Goal: Obtain resource: Obtain resource

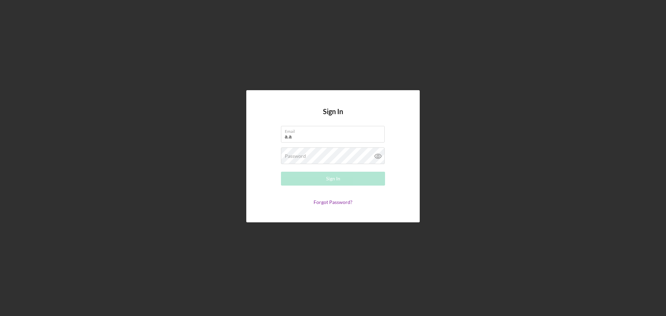
type input "[PERSON_NAME][EMAIL_ADDRESS][DOMAIN_NAME]"
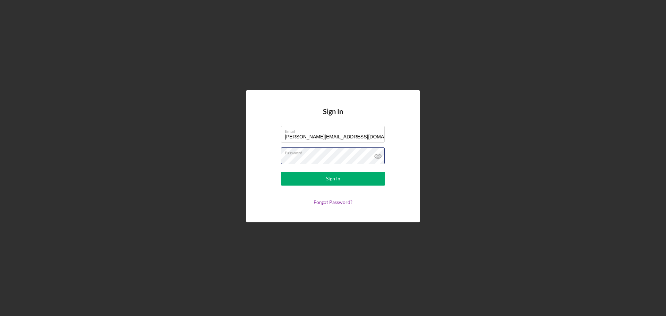
click at [281, 172] on button "Sign In" at bounding box center [333, 179] width 104 height 14
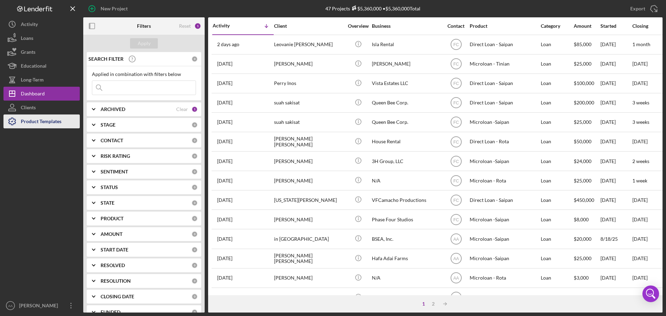
click at [67, 118] on button "Product Templates" at bounding box center [41, 121] width 76 height 14
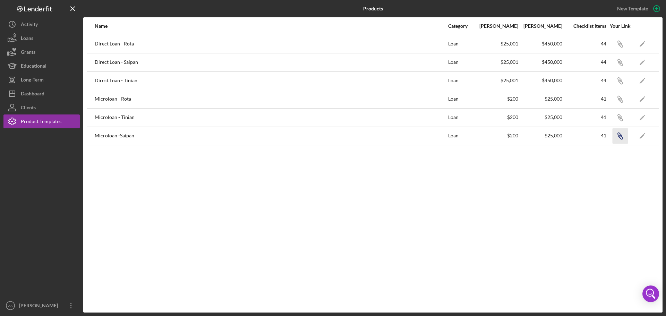
click at [617, 136] on icon "Icon/Link" at bounding box center [620, 136] width 16 height 16
click at [620, 62] on icon "Icon/Link" at bounding box center [620, 62] width 16 height 16
